Goal: Transaction & Acquisition: Subscribe to service/newsletter

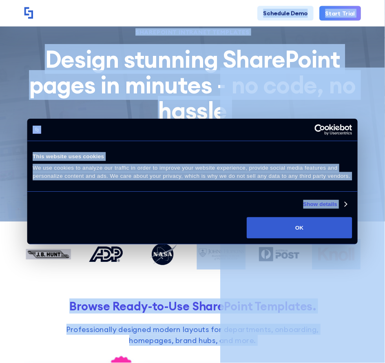
scroll to position [1810, 0]
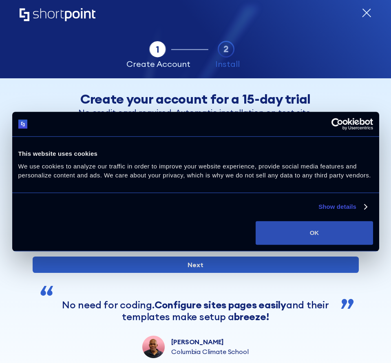
click at [314, 232] on button "OK" at bounding box center [314, 233] width 117 height 24
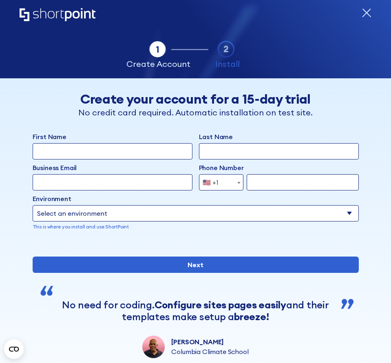
drag, startPoint x: 328, startPoint y: 98, endPoint x: 195, endPoint y: 181, distance: 156.8
click at [195, 181] on div "Business Email Invalid Email Address Phone Number [GEOGRAPHIC_DATA] (+93) [GEOG…" at bounding box center [196, 177] width 326 height 28
type input "你"
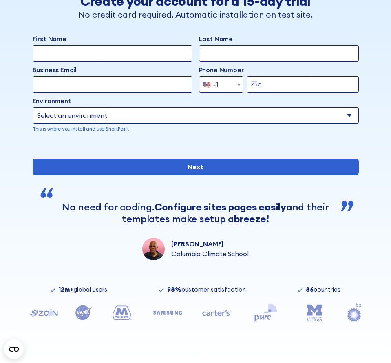
type input "不陈"
type input "啊把一条"
click at [33, 159] on input "Next" at bounding box center [196, 167] width 326 height 16
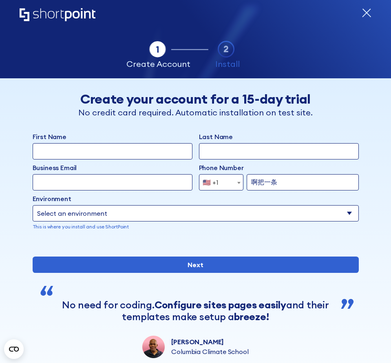
click at [33, 205] on select "Select an environment Microsoft 365 SharePoint Online SharePoint 2019 (On-Premi…" at bounding box center [196, 213] width 326 height 16
type input "12345 ABC的按不出12345 ABC的"
